Goal: Task Accomplishment & Management: Use online tool/utility

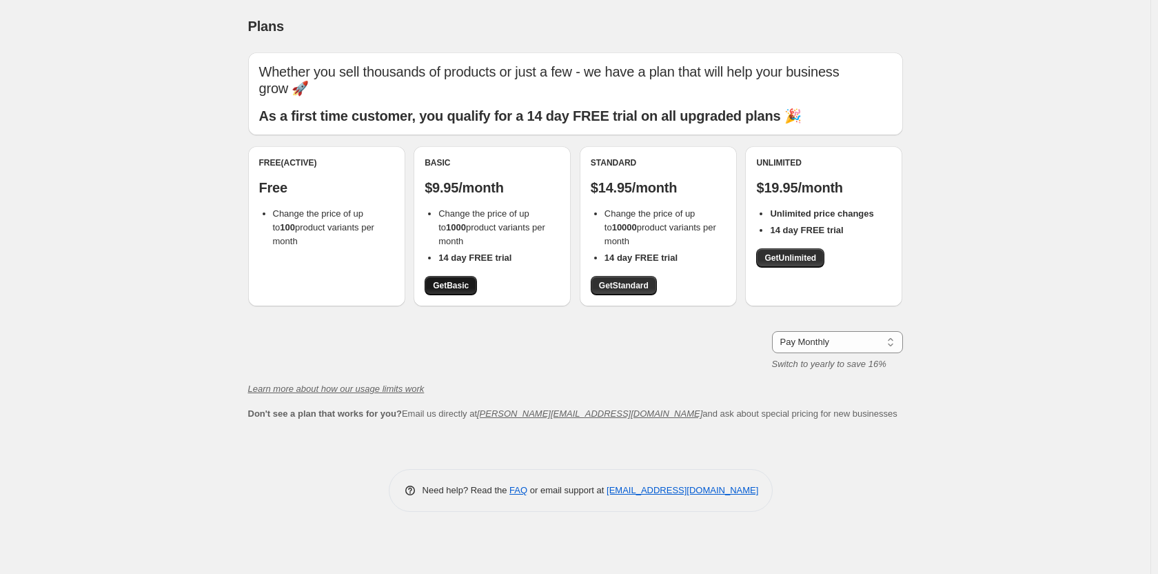
click at [459, 288] on span "Get Basic" at bounding box center [451, 285] width 36 height 11
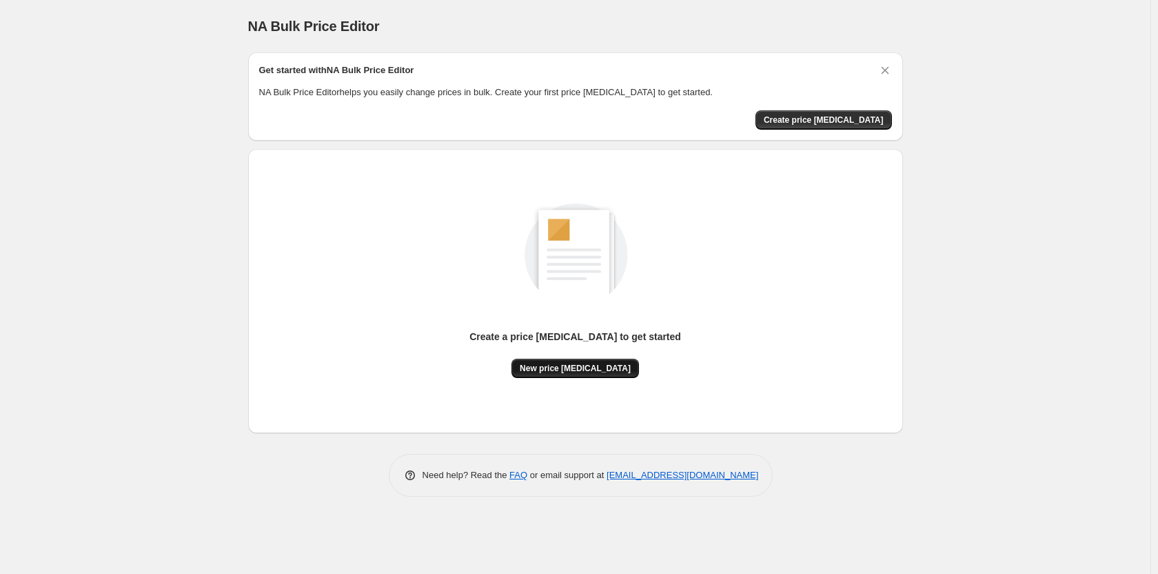
click at [587, 369] on span "New price [MEDICAL_DATA]" at bounding box center [575, 368] width 111 height 11
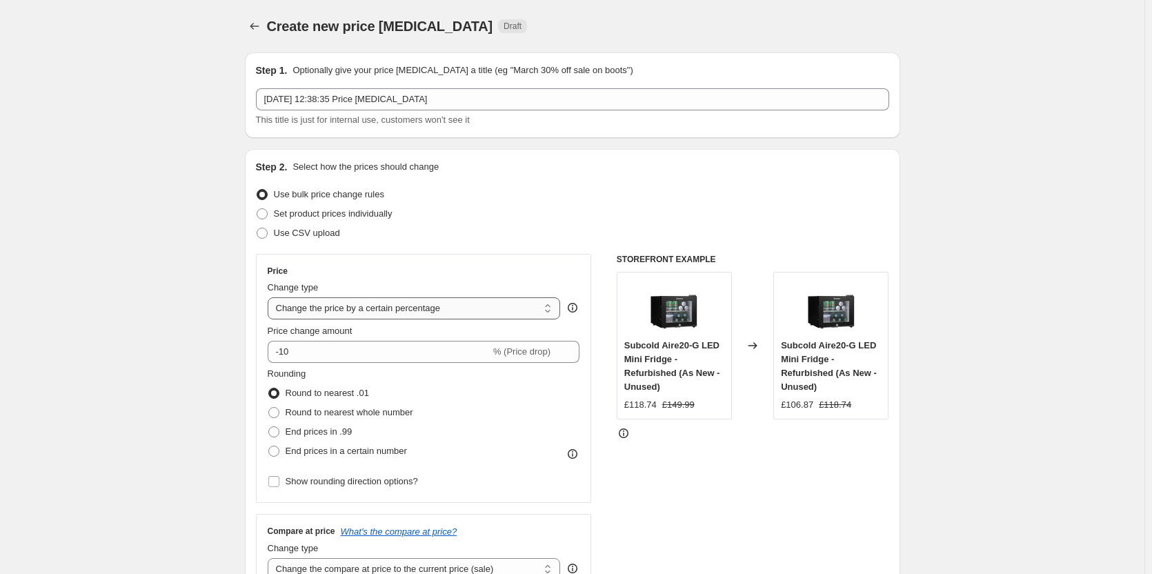
click at [313, 308] on select "Change the price to a certain amount Change the price by a certain amount Chang…" at bounding box center [414, 308] width 293 height 22
select select "to"
click at [270, 297] on select "Change the price to a certain amount Change the price by a certain amount Chang…" at bounding box center [414, 308] width 293 height 22
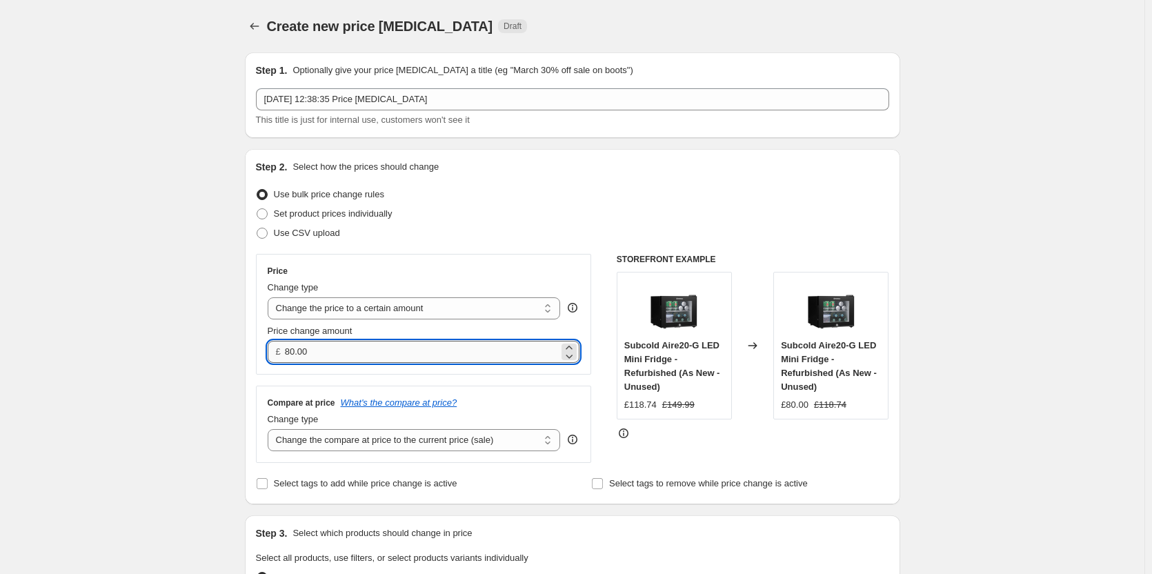
click at [348, 341] on input "80.00" at bounding box center [422, 352] width 274 height 22
click at [348, 345] on input "80.00" at bounding box center [422, 352] width 274 height 22
type input "70.00"
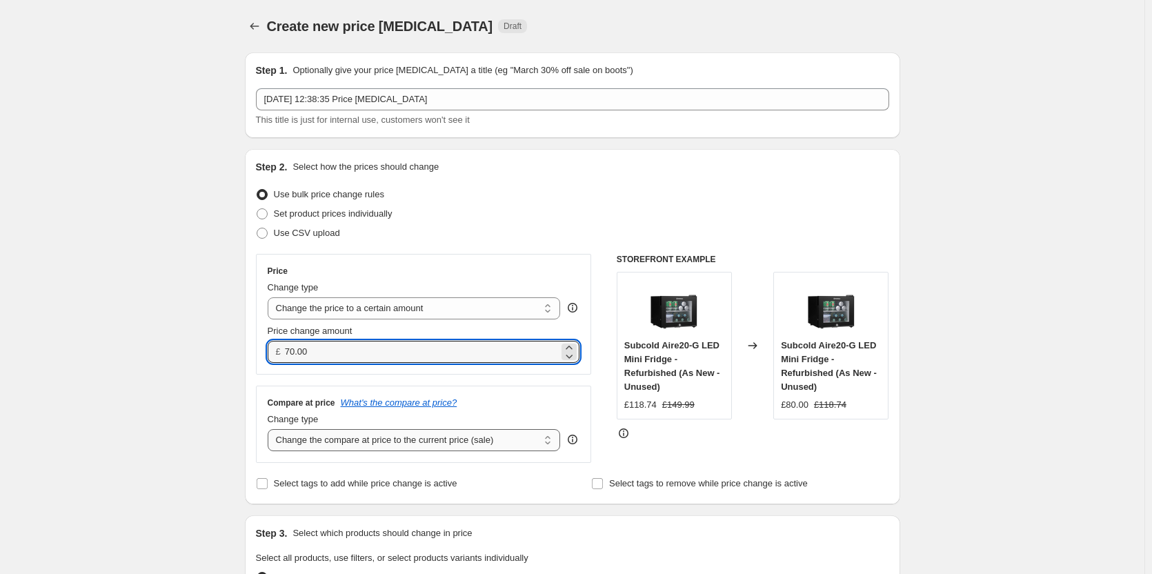
click at [428, 443] on select "Change the compare at price to the current price (sale) Change the compare at p…" at bounding box center [414, 440] width 293 height 22
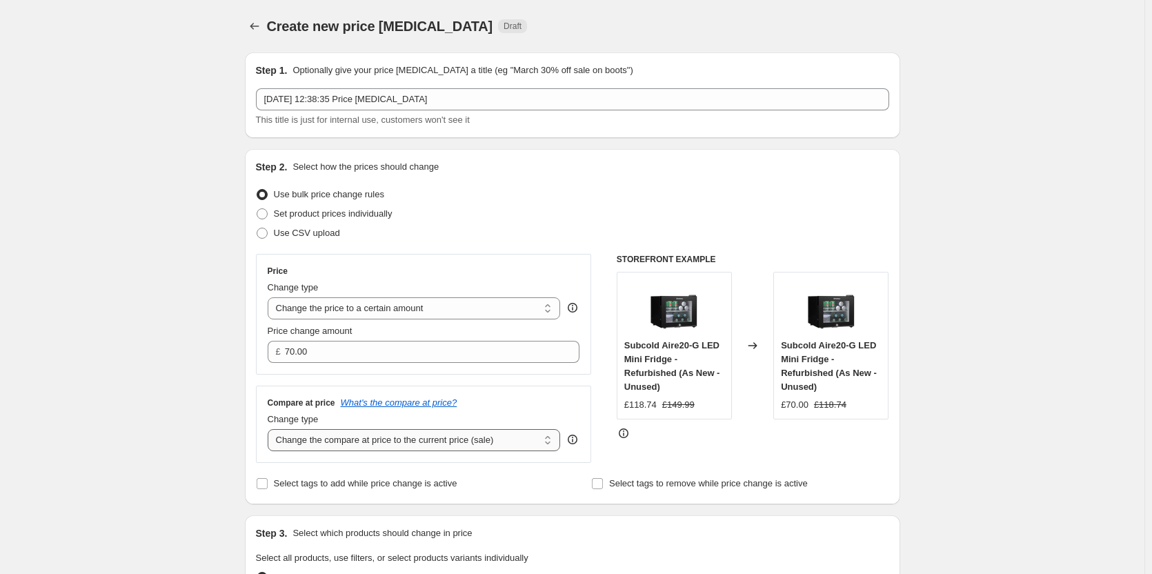
select select "remove"
click at [270, 429] on select "Change the compare at price to the current price (sale) Change the compare at p…" at bounding box center [414, 440] width 293 height 22
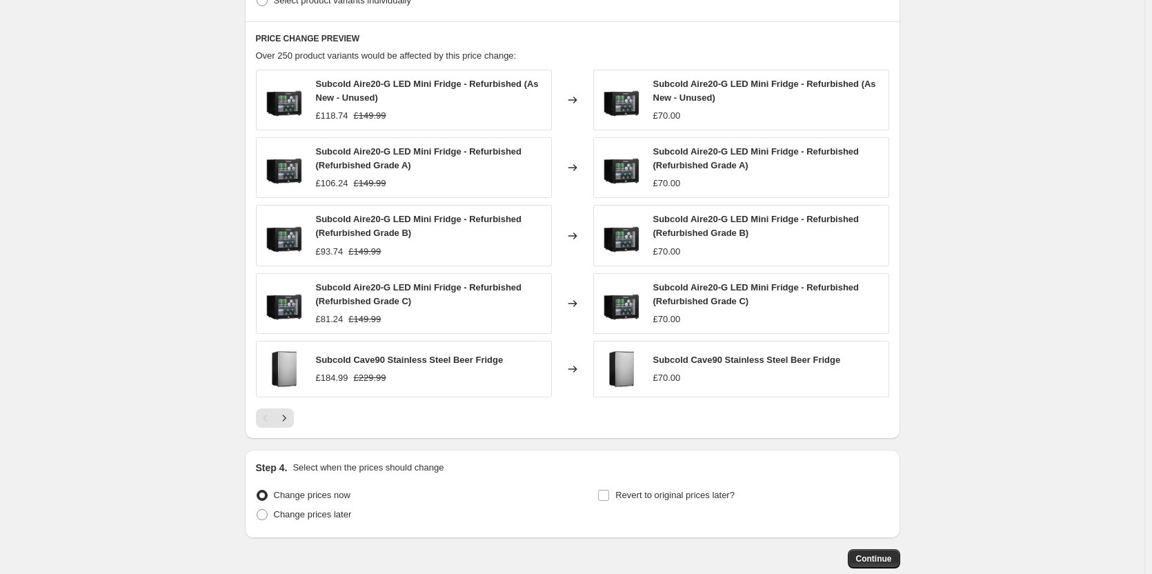
scroll to position [694, 0]
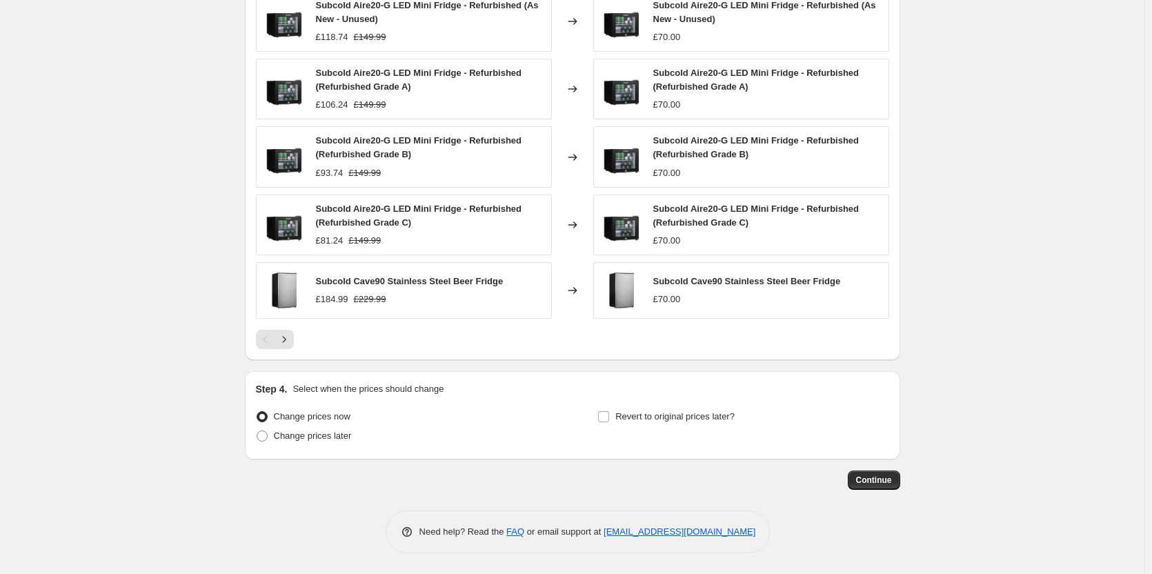
click at [870, 483] on span "Continue" at bounding box center [874, 479] width 36 height 11
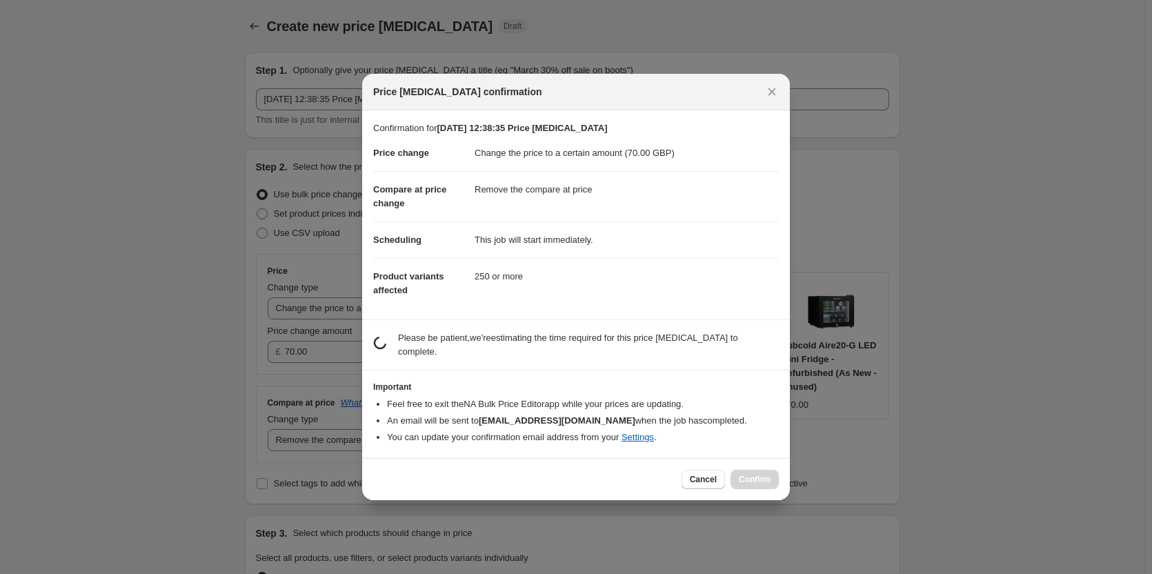
scroll to position [0, 0]
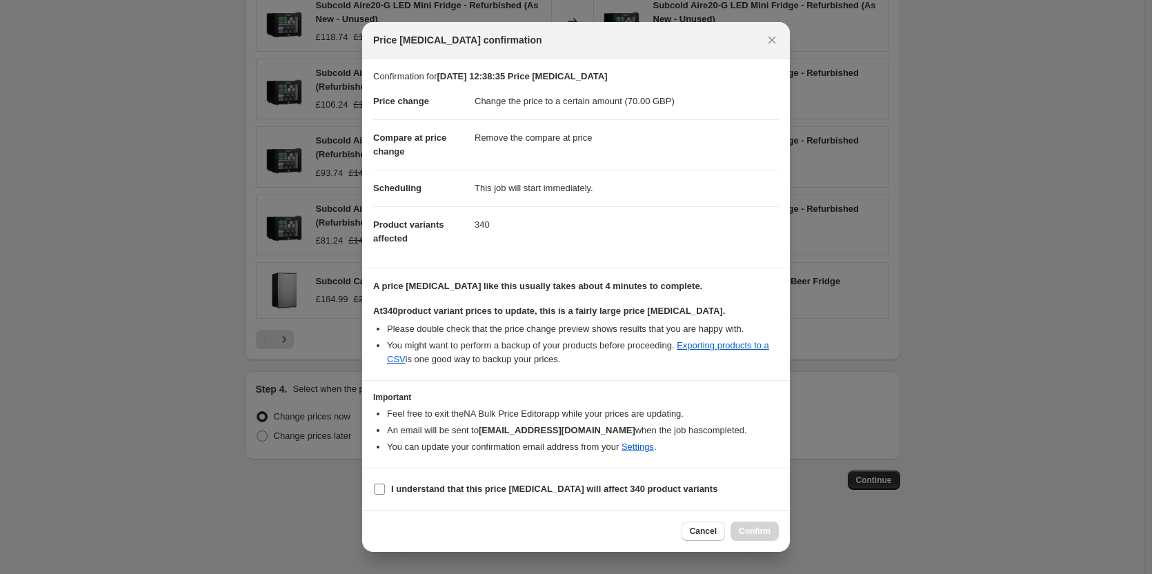
click at [377, 489] on input "I understand that this price change job will affect 340 product variants" at bounding box center [379, 488] width 11 height 11
checkbox input "true"
click at [765, 528] on span "Confirm" at bounding box center [755, 530] width 32 height 11
